Goal: Task Accomplishment & Management: Manage account settings

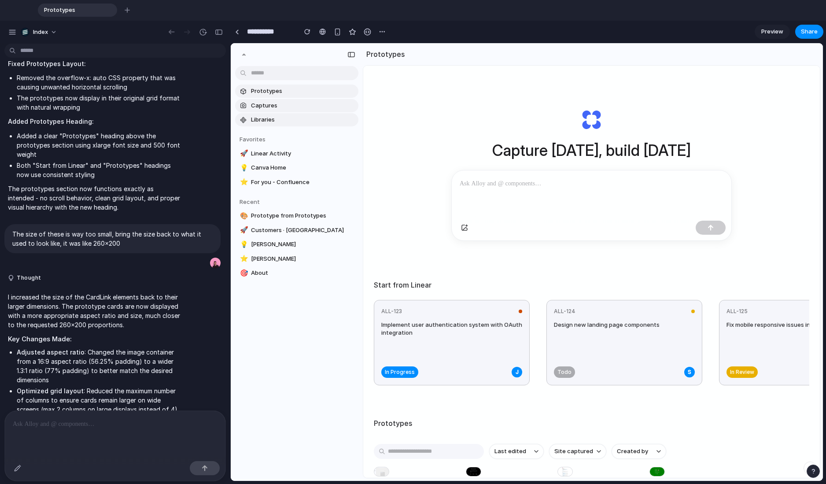
scroll to position [1560, 0]
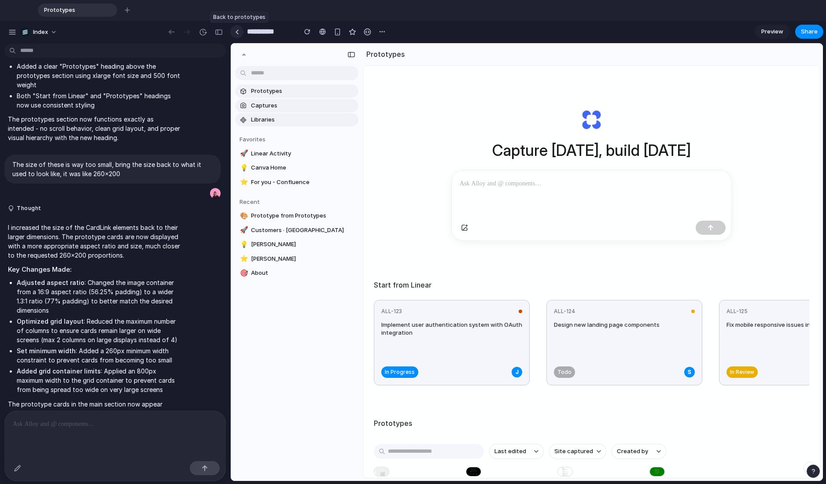
click at [234, 28] on link at bounding box center [236, 31] width 13 height 13
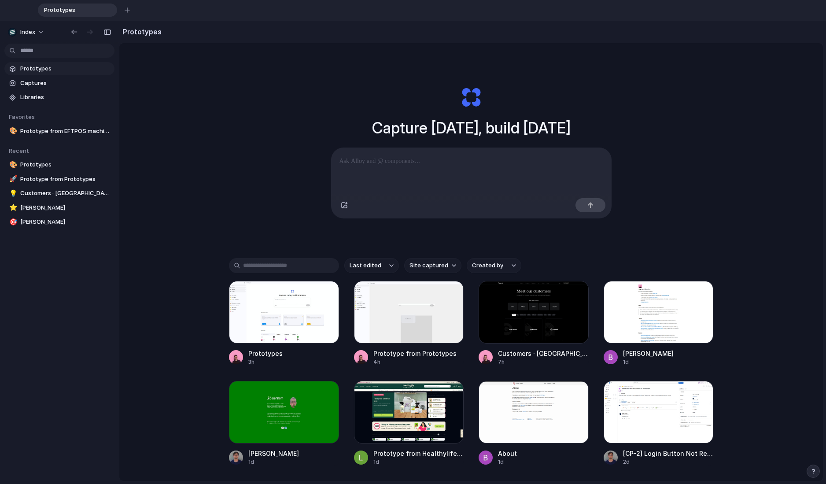
click at [293, 221] on div "Capture [DATE], build [DATE] Clone web app Clone screenshot Start from existing…" at bounding box center [471, 295] width 704 height 505
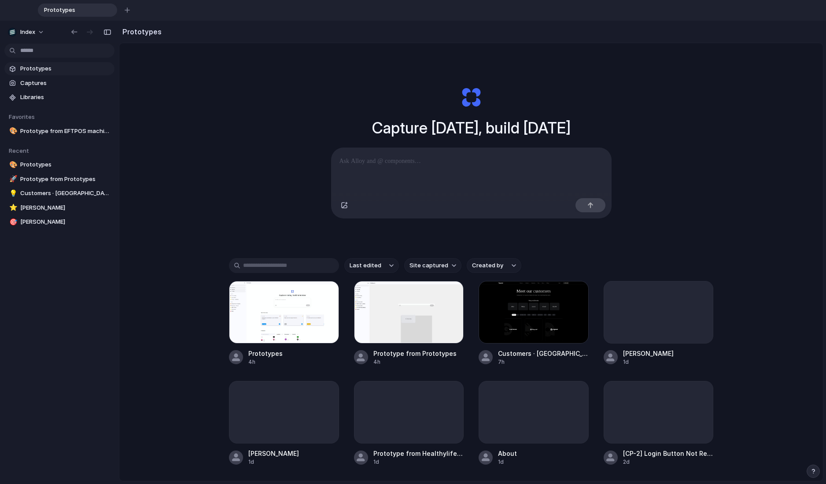
click at [226, 219] on div "Capture [DATE], build [DATE] Clone web app Clone screenshot Start from existing…" at bounding box center [471, 295] width 704 height 505
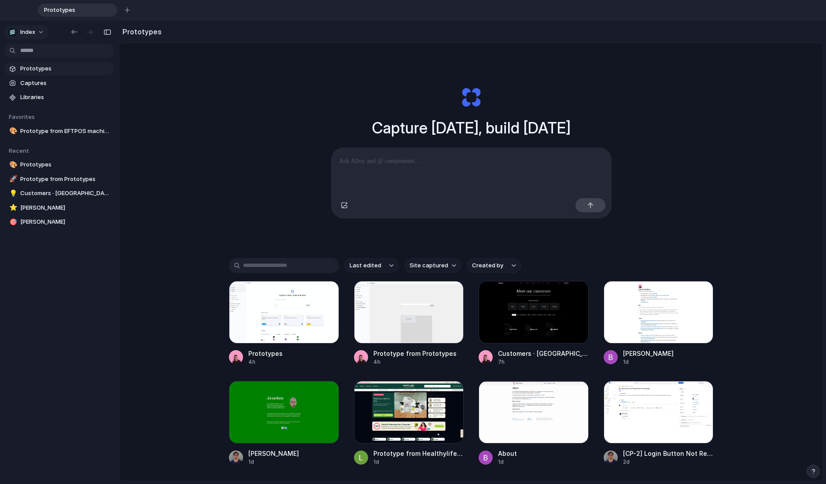
click at [22, 33] on span "Index" at bounding box center [27, 32] width 15 height 9
click at [26, 50] on span "Settings" at bounding box center [32, 52] width 24 height 9
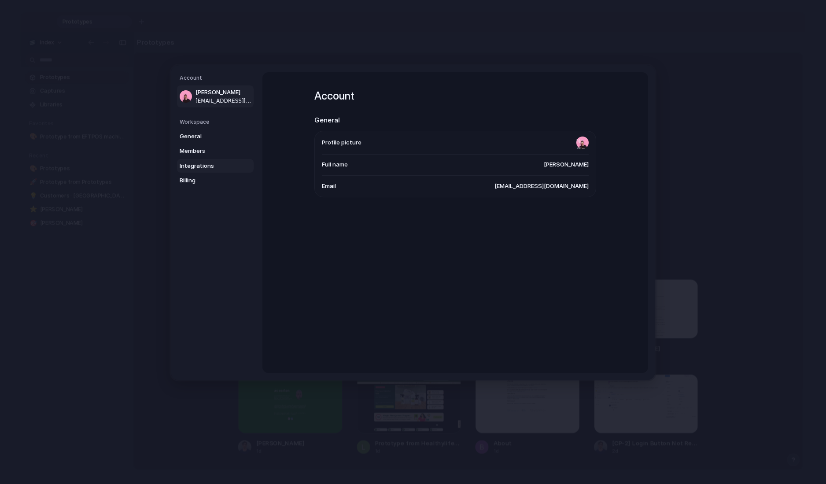
click at [199, 165] on span "Integrations" at bounding box center [208, 166] width 56 height 9
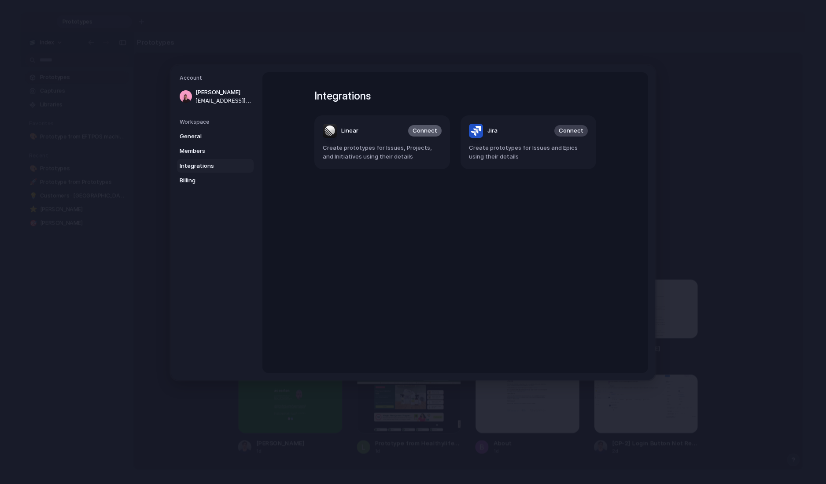
click at [416, 134] on span "Connect" at bounding box center [425, 130] width 25 height 9
click at [568, 133] on span "Connect" at bounding box center [571, 130] width 25 height 9
click at [407, 126] on header "Linear Connect" at bounding box center [382, 131] width 119 height 14
click at [416, 128] on span "Connect" at bounding box center [425, 130] width 25 height 9
click at [399, 150] on span "Create prototypes for Issues, Projects, and Initiatives using their details" at bounding box center [382, 152] width 119 height 17
